Goal: Information Seeking & Learning: Learn about a topic

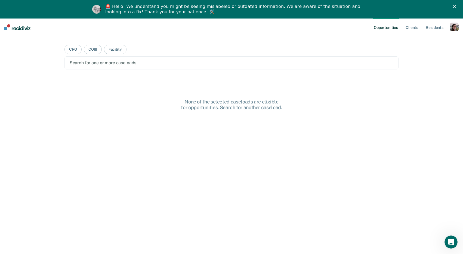
click at [452, 27] on div "button" at bounding box center [454, 27] width 9 height 9
click at [419, 41] on link "Profile" at bounding box center [433, 40] width 44 height 5
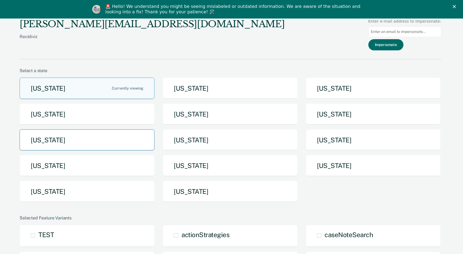
click at [110, 141] on button "[US_STATE]" at bounding box center [87, 140] width 135 height 22
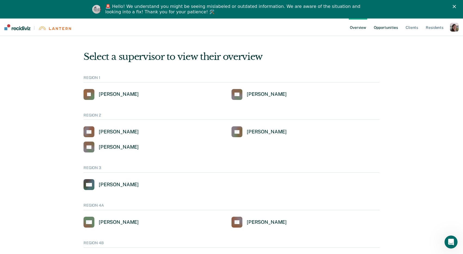
click at [388, 27] on link "Opportunities" at bounding box center [386, 27] width 26 height 17
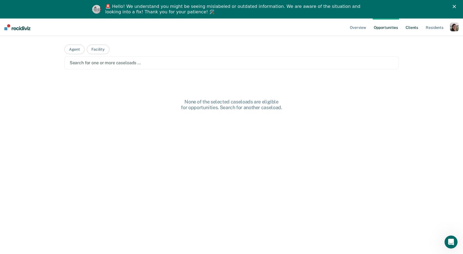
click at [414, 28] on link "Client s" at bounding box center [412, 27] width 15 height 17
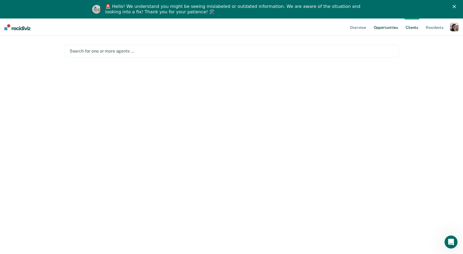
click at [382, 29] on link "Opportunities" at bounding box center [386, 27] width 26 height 17
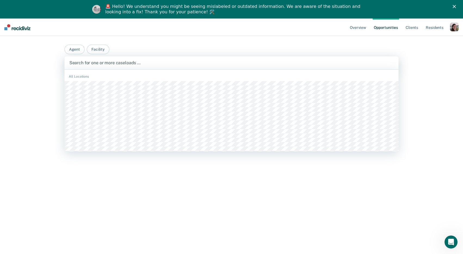
click at [214, 64] on div at bounding box center [231, 63] width 325 height 6
type input "[PERSON_NAME]"
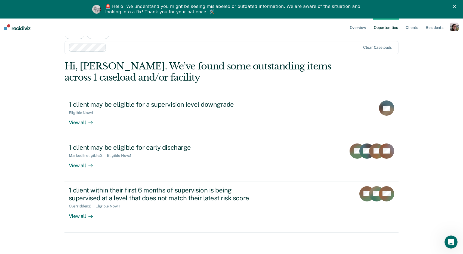
scroll to position [19, 0]
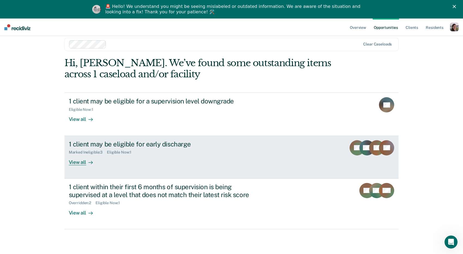
click at [83, 164] on div "View all" at bounding box center [84, 160] width 30 height 11
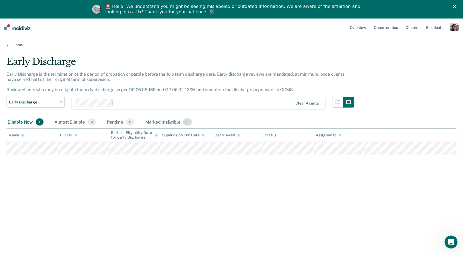
click at [163, 122] on div "Marked Ineligible 3" at bounding box center [168, 122] width 49 height 12
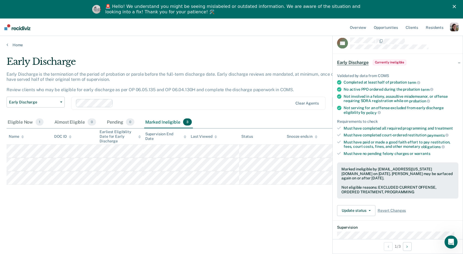
drag, startPoint x: 350, startPoint y: 173, endPoint x: 387, endPoint y: 176, distance: 37.4
click at [387, 176] on div "Marked ineligible by [EMAIL_ADDRESS][US_STATE][DOMAIN_NAME] on [DATE]. [PERSON_…" at bounding box center [398, 174] width 113 height 14
click at [382, 187] on div "Not eligible reasons: EXCLUDED CURRENT OFFENSE, ORDERED TREATMENT, PROGRAMMING" at bounding box center [398, 189] width 113 height 9
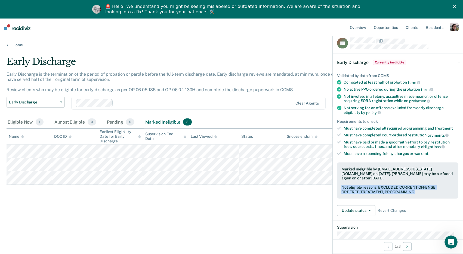
click at [382, 187] on div "Not eligible reasons: EXCLUDED CURRENT OFFENSE, ORDERED TREATMENT, PROGRAMMING" at bounding box center [398, 189] width 113 height 9
click at [382, 186] on div "Not eligible reasons: EXCLUDED CURRENT OFFENSE, ORDERED TREATMENT, PROGRAMMING" at bounding box center [398, 189] width 113 height 9
click at [351, 191] on div "Not eligible reasons: EXCLUDED CURRENT OFFENSE, ORDERED TREATMENT, PROGRAMMING" at bounding box center [398, 189] width 113 height 9
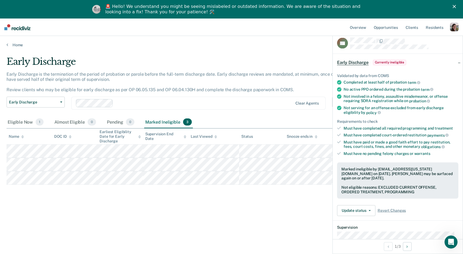
click at [403, 190] on div "Not eligible reasons: EXCLUDED CURRENT OFFENSE, ORDERED TREATMENT, PROGRAMMING" at bounding box center [398, 189] width 113 height 9
click at [421, 191] on div "Not eligible reasons: EXCLUDED CURRENT OFFENSE, ORDERED TREATMENT, PROGRAMMING" at bounding box center [398, 189] width 113 height 9
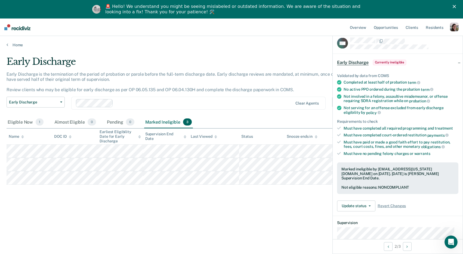
click at [397, 185] on div "Not eligible reasons: NONCOMPLIANT" at bounding box center [398, 187] width 113 height 5
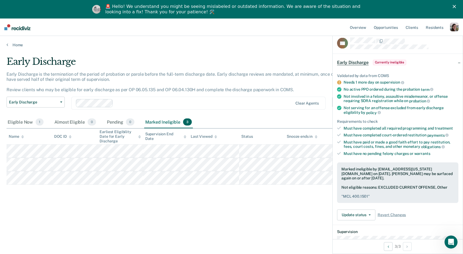
click at [400, 185] on div "Not eligible reasons: EXCLUDED CURRENT OFFENSE, Other " MCL 400.1501 "" at bounding box center [398, 192] width 113 height 14
click at [402, 187] on div "Not eligible reasons: EXCLUDED CURRENT OFFENSE, Other " MCL 400.1501 "" at bounding box center [398, 192] width 113 height 14
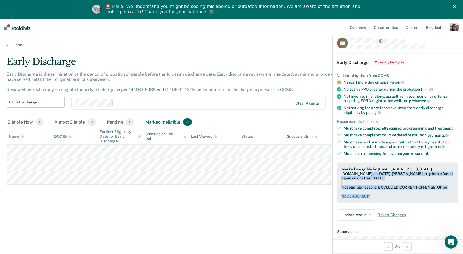
drag, startPoint x: 373, startPoint y: 194, endPoint x: 341, endPoint y: 174, distance: 37.4
click at [341, 174] on div "Marked ineligible by [EMAIL_ADDRESS][US_STATE][DOMAIN_NAME] on [DATE]. [PERSON_…" at bounding box center [397, 182] width 121 height 41
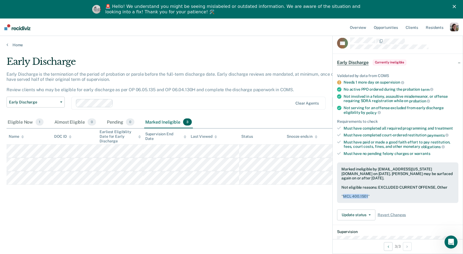
drag, startPoint x: 368, startPoint y: 194, endPoint x: 344, endPoint y: 195, distance: 24.8
click at [344, 195] on pre "" MCL 400.1501 "" at bounding box center [398, 196] width 113 height 5
copy pre "MCL 400.1501"
click at [142, 62] on div "Early Discharge" at bounding box center [181, 64] width 348 height 16
click at [231, 197] on div "Early Discharge Early Discharge is the termination of the period of probation o…" at bounding box center [232, 144] width 450 height 176
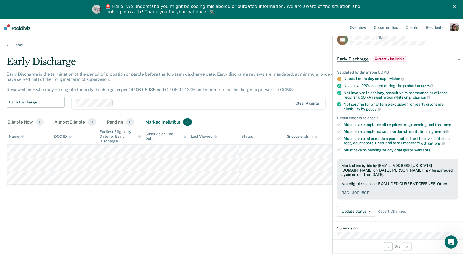
scroll to position [8, 0]
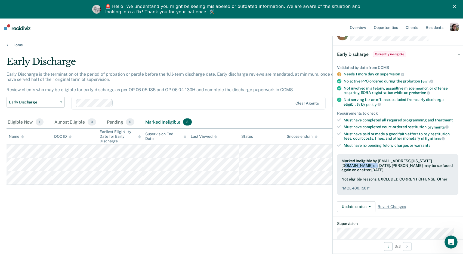
drag, startPoint x: 351, startPoint y: 164, endPoint x: 434, endPoint y: 162, distance: 83.1
click at [431, 161] on div "Marked ineligible by [EMAIL_ADDRESS][US_STATE][DOMAIN_NAME] on [DATE]. [PERSON_…" at bounding box center [398, 165] width 113 height 14
copy div "[DATE]"
drag, startPoint x: 372, startPoint y: 186, endPoint x: 378, endPoint y: 179, distance: 9.5
click at [378, 179] on div "Not eligible reasons: EXCLUDED CURRENT OFFENSE, Other " MCL 400.1501 "" at bounding box center [398, 184] width 113 height 14
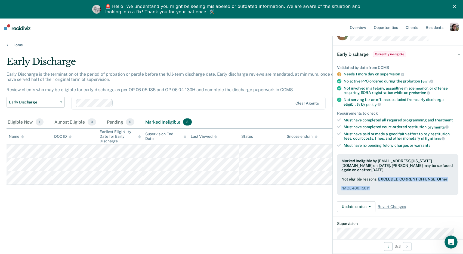
copy div "EXCLUDED CURRENT OFFENSE, Other " MCL 400.1501 ""
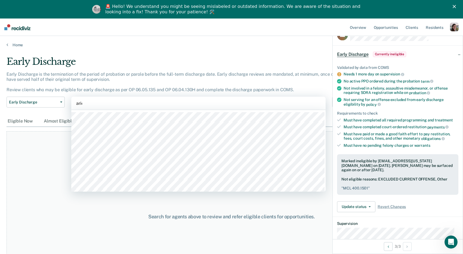
type input "ariel"
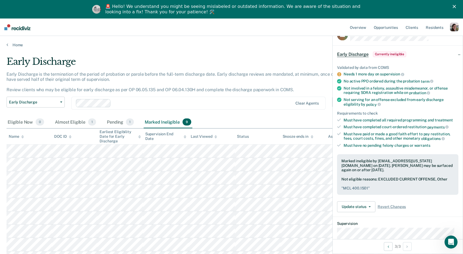
click at [217, 64] on div "Early Discharge" at bounding box center [181, 64] width 348 height 16
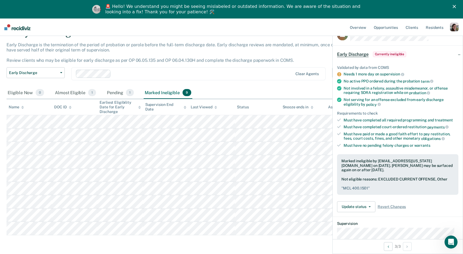
scroll to position [35, 0]
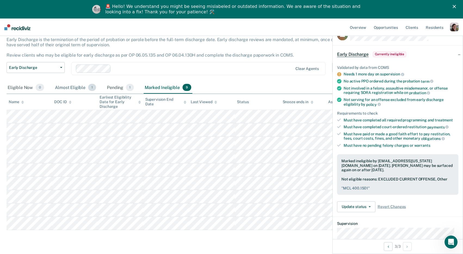
click at [73, 86] on div "Almost Eligible 1" at bounding box center [75, 88] width 43 height 12
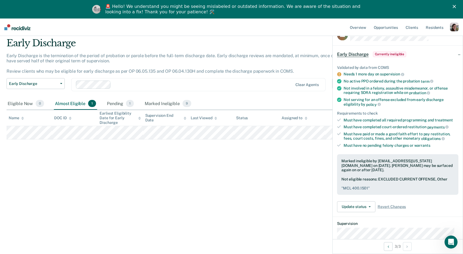
scroll to position [19, 0]
click at [115, 103] on div "Pending 1" at bounding box center [120, 104] width 29 height 12
click at [164, 106] on div "Marked Ineligible 9" at bounding box center [168, 104] width 49 height 12
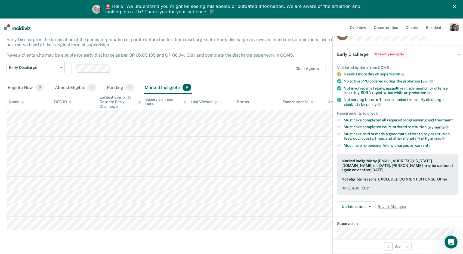
scroll to position [34, 0]
click at [239, 67] on div at bounding box center [203, 69] width 180 height 6
click at [288, 45] on div "Early Discharge is the termination of the period of probation or parole before …" at bounding box center [181, 50] width 348 height 25
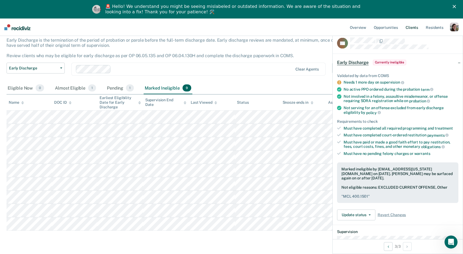
click at [411, 28] on link "Client s" at bounding box center [412, 27] width 15 height 17
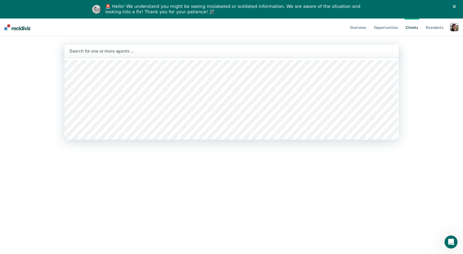
click at [97, 52] on div at bounding box center [231, 51] width 325 height 6
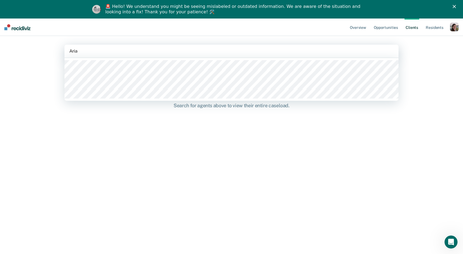
type input "Aria"
click at [428, 74] on div "Overview Opportunities Client s Resident s Profile How it works Log Out Home [P…" at bounding box center [231, 146] width 463 height 254
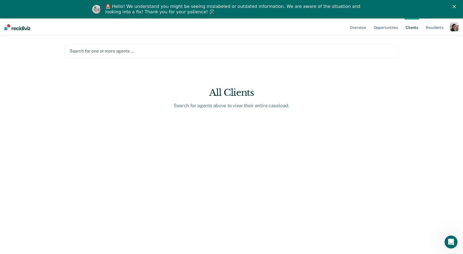
click at [453, 28] on div "button" at bounding box center [454, 27] width 9 height 9
click at [433, 38] on div "Profile How it works Log Out" at bounding box center [432, 47] width 53 height 27
click at [418, 39] on link "Profile" at bounding box center [433, 40] width 44 height 5
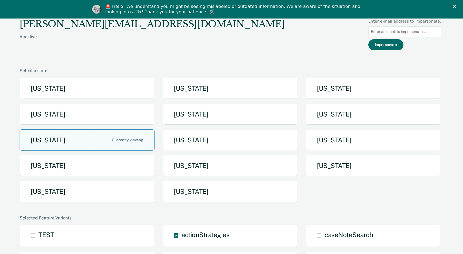
click at [65, 143] on button "[US_STATE]" at bounding box center [87, 140] width 135 height 22
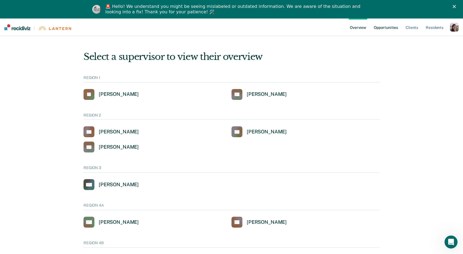
click at [383, 29] on link "Opportunities" at bounding box center [386, 27] width 26 height 17
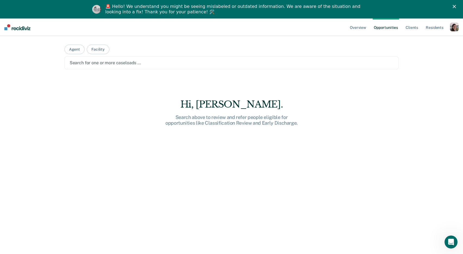
click at [176, 69] on div "Search for one or more caseloads …" at bounding box center [232, 62] width 335 height 13
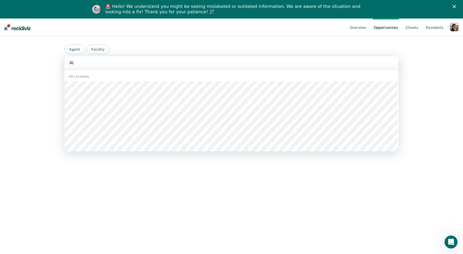
type input "[PERSON_NAME]"
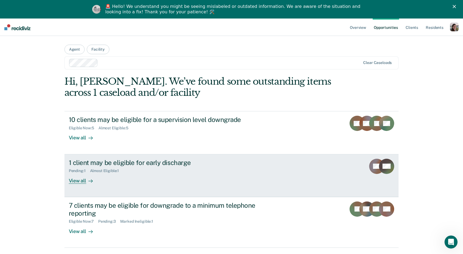
click at [81, 181] on div "View all" at bounding box center [84, 178] width 30 height 11
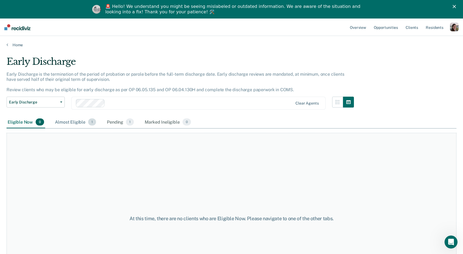
click at [77, 123] on div "Almost Eligible 1" at bounding box center [75, 122] width 43 height 12
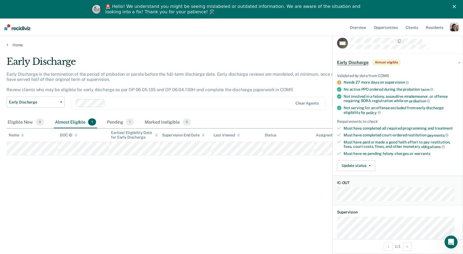
click at [367, 84] on div "Needs 27 more days on supervision" at bounding box center [401, 82] width 115 height 5
click at [426, 82] on div "Needs 27 more days on supervision" at bounding box center [401, 82] width 115 height 5
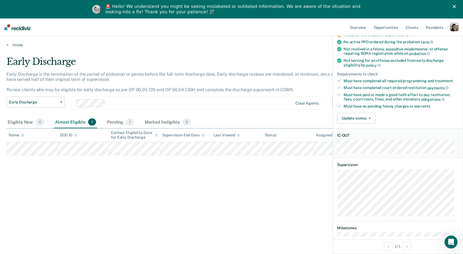
scroll to position [49, 0]
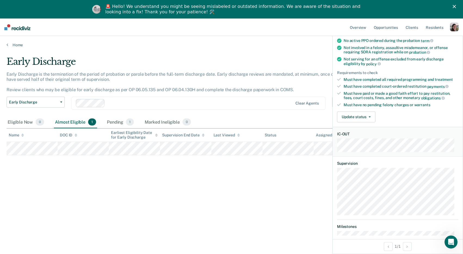
drag, startPoint x: 409, startPoint y: 135, endPoint x: 412, endPoint y: 158, distance: 23.3
click at [412, 158] on article "BW Early Discharge Almost eligible Validated by data from COMS Needs 27 more da…" at bounding box center [397, 125] width 121 height 273
click at [411, 152] on dl "IC-OUT" at bounding box center [398, 142] width 130 height 30
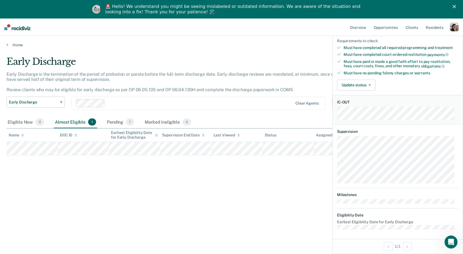
scroll to position [0, 0]
